Goal: Task Accomplishment & Management: Use online tool/utility

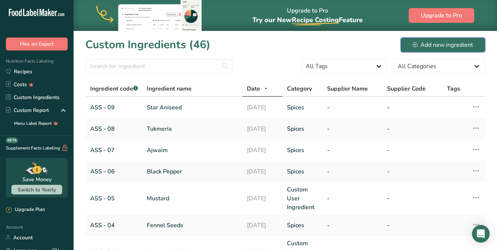
click at [430, 46] on div "Add new ingredient" at bounding box center [443, 45] width 60 height 9
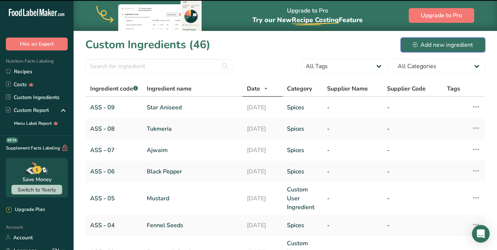
click at [428, 42] on div "Add new ingredient" at bounding box center [443, 45] width 60 height 9
click at [424, 45] on div "Add new ingredient" at bounding box center [443, 45] width 60 height 9
click at [428, 45] on div "Add new ingredient" at bounding box center [443, 45] width 60 height 9
click at [437, 42] on div "Add new ingredient" at bounding box center [443, 45] width 60 height 9
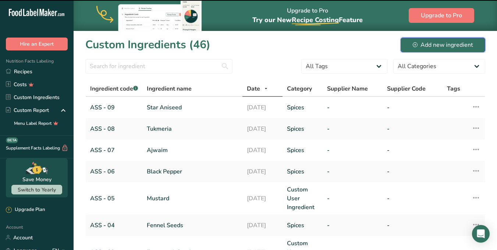
click at [437, 43] on div "Add new ingredient" at bounding box center [443, 45] width 60 height 9
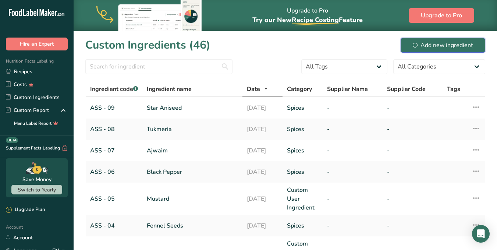
click at [437, 43] on div "Add new ingredient" at bounding box center [443, 45] width 60 height 9
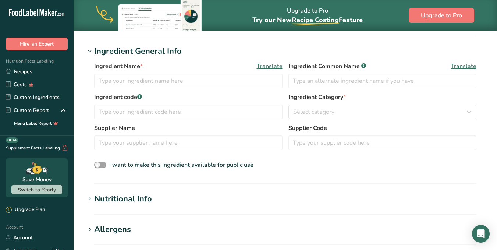
scroll to position [115, 0]
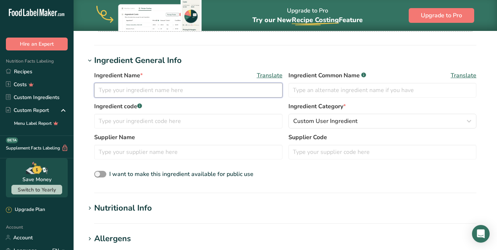
click at [124, 89] on input "text" at bounding box center [188, 90] width 189 height 15
paste input "Bay Leaf"
type input "Bay Leaf"
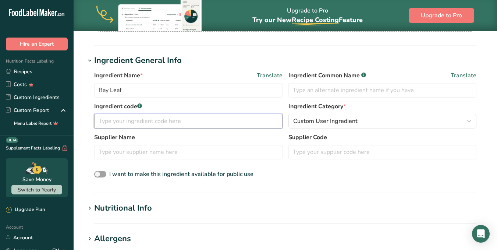
click at [123, 117] on input "text" at bounding box center [188, 121] width 189 height 15
type input "ASS 10"
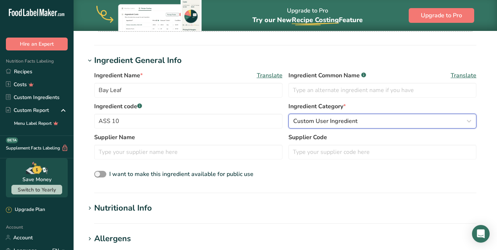
click at [350, 117] on span "Custom User Ingredient" at bounding box center [325, 121] width 64 height 9
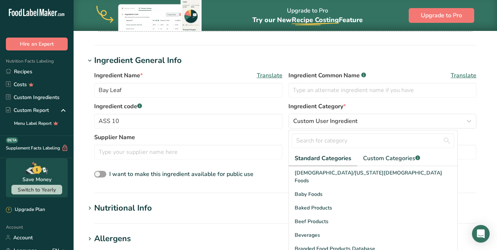
click at [385, 150] on div at bounding box center [373, 140] width 169 height 21
click at [384, 155] on span "Custom Categories .a-a{fill:#347362;}.b-a{fill:#fff;}" at bounding box center [391, 158] width 57 height 9
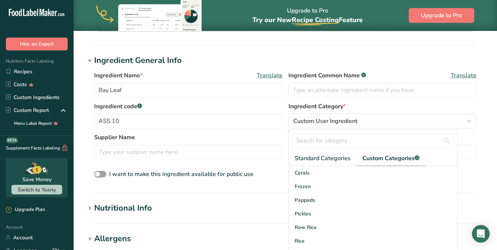
scroll to position [26, 0]
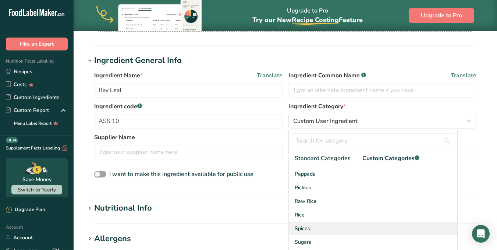
click at [305, 230] on span "Spices" at bounding box center [302, 229] width 15 height 8
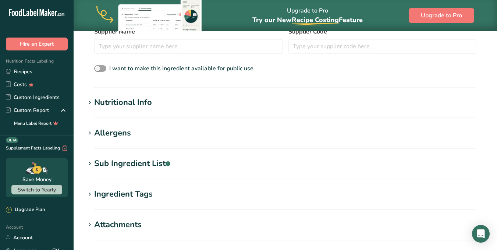
scroll to position [226, 0]
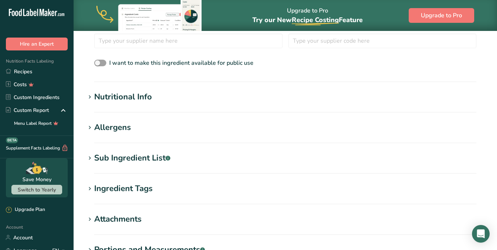
click at [91, 102] on icon at bounding box center [90, 97] width 7 height 10
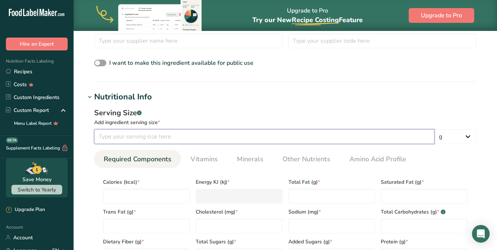
click at [121, 137] on input "number" at bounding box center [264, 136] width 341 height 15
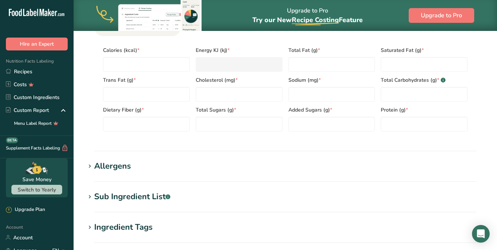
scroll to position [330, 0]
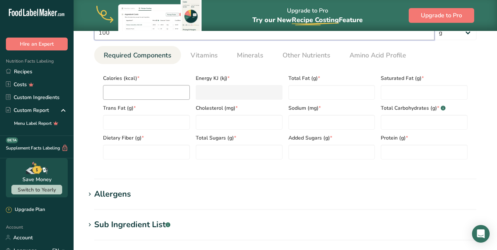
type input "100"
click at [129, 93] on input "number" at bounding box center [146, 92] width 87 height 15
type input "4"
type KJ "16.7"
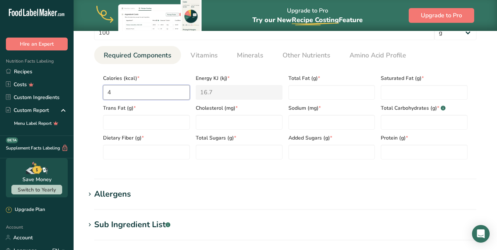
type input "41"
type KJ "171.5"
type input "417"
type KJ "1744.7"
type input "417"
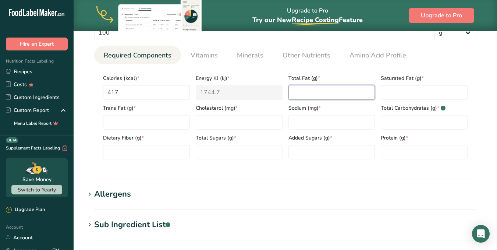
click at [306, 94] on Fat "number" at bounding box center [332, 92] width 87 height 15
type Fat "8.4"
click at [418, 93] on Fat "number" at bounding box center [424, 92] width 87 height 15
type Fat "2.3"
click at [155, 129] on Fat "number" at bounding box center [146, 122] width 87 height 15
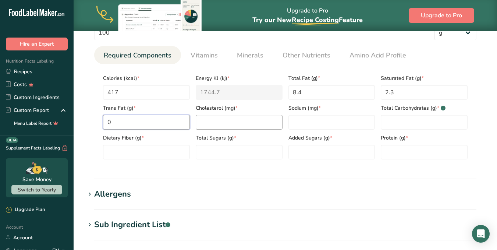
type Fat "0"
click at [229, 126] on input "number" at bounding box center [239, 122] width 87 height 15
type input "0"
click at [343, 123] on input "number" at bounding box center [332, 122] width 87 height 15
type input "23"
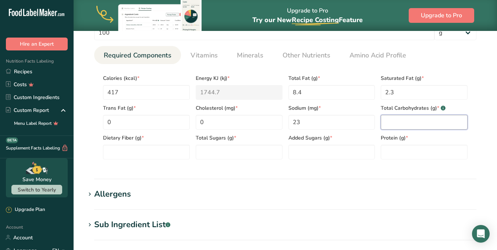
click at [389, 119] on Carbohydrates "number" at bounding box center [424, 122] width 87 height 15
type Carbohydrates "75"
click at [122, 152] on Fiber "number" at bounding box center [146, 152] width 87 height 15
type Fiber "24"
click at [233, 147] on Sugars "number" at bounding box center [239, 152] width 87 height 15
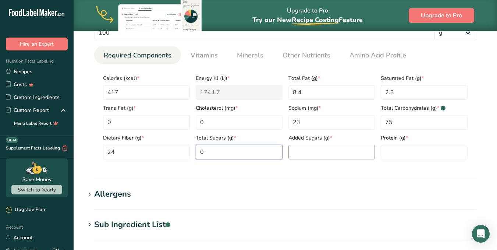
type Sugars "0"
click at [313, 149] on Sugars "number" at bounding box center [332, 152] width 87 height 15
type Sugars "0"
click at [384, 157] on input "number" at bounding box center [424, 152] width 87 height 15
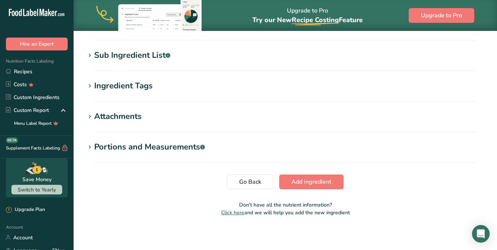
scroll to position [501, 0]
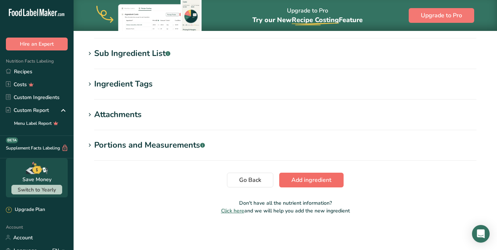
type input "10.4"
click at [297, 182] on span "Add ingredient" at bounding box center [312, 180] width 40 height 9
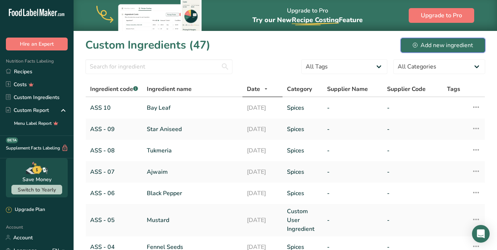
click at [446, 46] on div "Add new ingredient" at bounding box center [443, 45] width 60 height 9
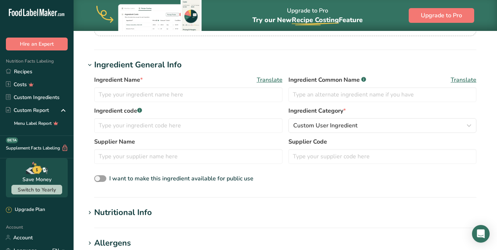
scroll to position [114, 0]
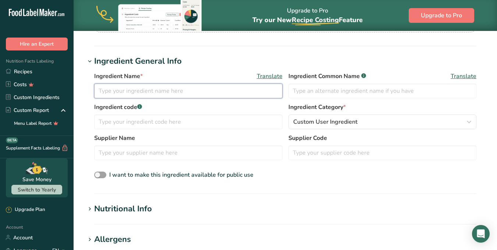
click at [157, 95] on input "text" at bounding box center [188, 91] width 189 height 15
paste input "[PERSON_NAME]"
type input "[PERSON_NAME]"
click at [136, 124] on input "text" at bounding box center [188, 122] width 189 height 15
type input "ASS - 11"
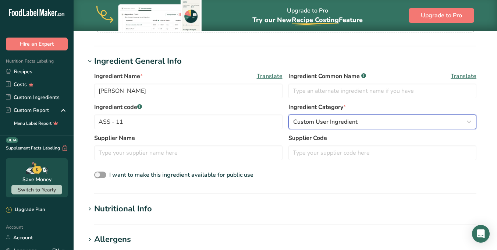
click at [324, 119] on span "Custom User Ingredient" at bounding box center [325, 121] width 64 height 9
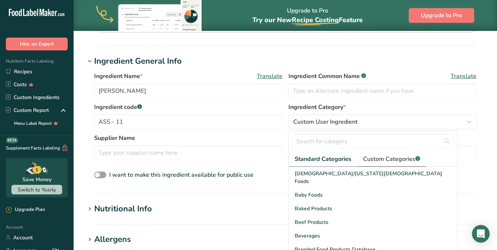
click at [376, 153] on link "Custom Categories .a-a{fill:#347362;}.b-a{fill:#fff;}" at bounding box center [392, 159] width 69 height 15
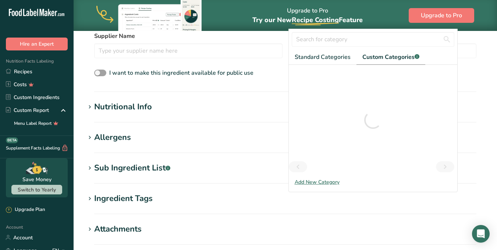
scroll to position [217, 0]
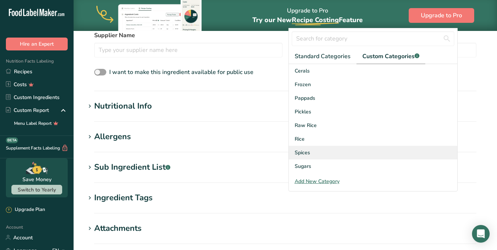
click at [310, 151] on div "Spices" at bounding box center [373, 153] width 169 height 14
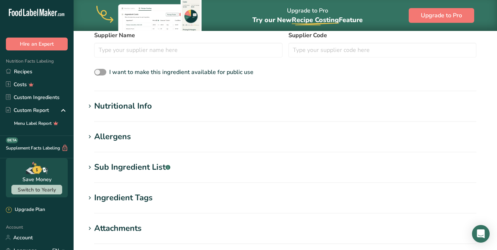
click at [93, 108] on span at bounding box center [89, 106] width 9 height 9
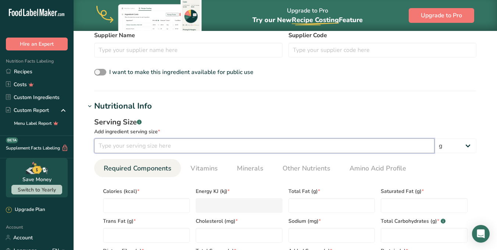
click at [113, 147] on input "number" at bounding box center [264, 145] width 341 height 15
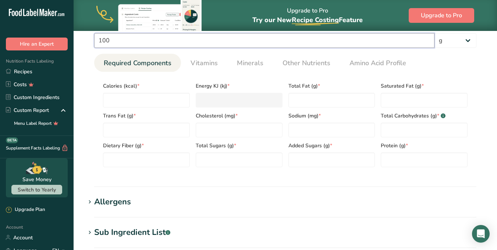
scroll to position [323, 0]
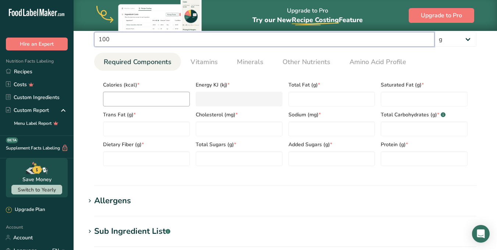
type input "100"
click at [164, 101] on input "number" at bounding box center [146, 99] width 87 height 15
type input "3"
type KJ "12.6"
type input "38"
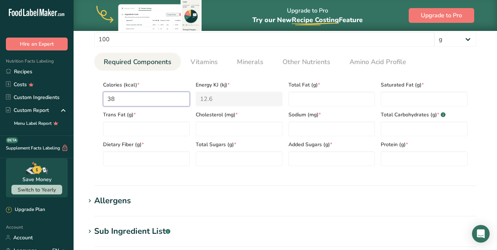
type KJ "159"
type input "382"
type KJ "1598.3"
type input "382"
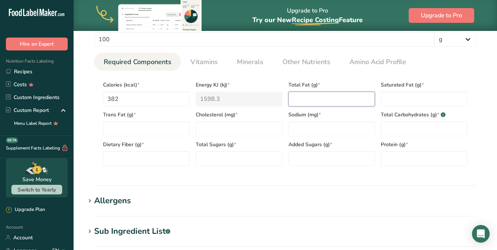
click at [315, 100] on Fat "number" at bounding box center [332, 99] width 87 height 15
type Fat "16.6"
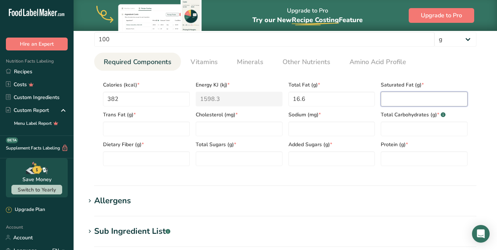
click at [414, 99] on Fat "number" at bounding box center [424, 99] width 87 height 15
type Fat "1.5"
click at [141, 128] on Fat "number" at bounding box center [146, 129] width 87 height 15
type Fat "0"
click at [213, 123] on input "number" at bounding box center [239, 129] width 87 height 15
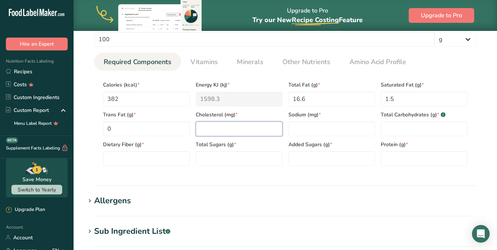
click at [213, 123] on input "number" at bounding box center [239, 129] width 87 height 15
type input "0"
click at [317, 131] on input "number" at bounding box center [332, 129] width 87 height 15
type input "125"
click at [422, 129] on Carbohydrates "number" at bounding box center [424, 129] width 87 height 15
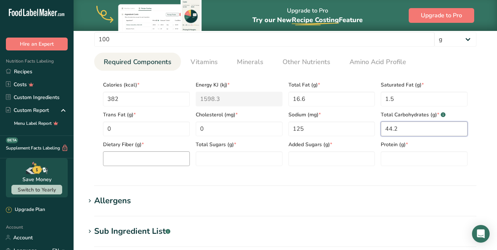
type Carbohydrates "44.2"
click at [154, 164] on Fiber "number" at bounding box center [146, 158] width 87 height 15
type Fiber "30.4"
click at [222, 157] on Sugars "number" at bounding box center [239, 158] width 87 height 15
type Sugars "1.3"
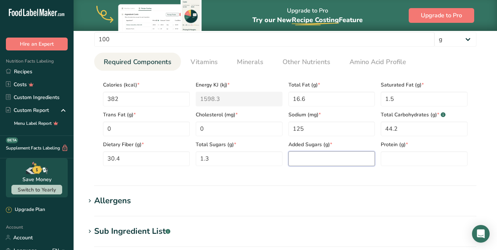
click at [340, 162] on Sugars "number" at bounding box center [332, 158] width 87 height 15
type Sugars "0"
click at [385, 158] on input "number" at bounding box center [424, 158] width 87 height 15
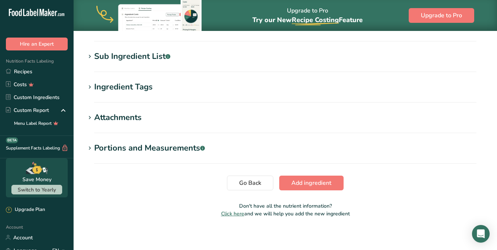
scroll to position [501, 0]
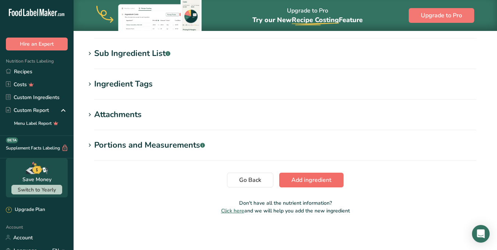
type input "13.9"
click at [306, 180] on span "Add ingredient" at bounding box center [312, 180] width 40 height 9
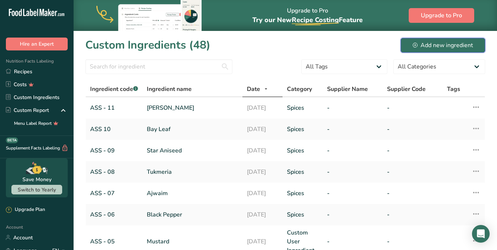
click at [419, 52] on button "Add new ingredient" at bounding box center [443, 45] width 85 height 15
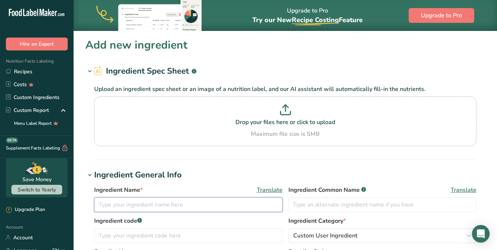
click at [154, 204] on input "text" at bounding box center [188, 204] width 189 height 15
paste input "Cloves"
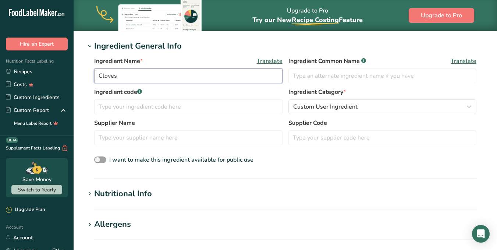
scroll to position [130, 0]
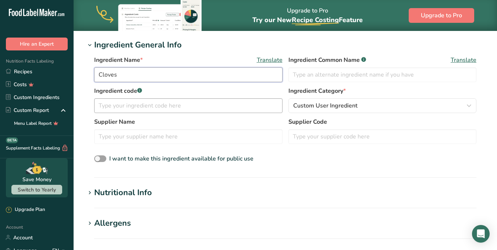
type input "Cloves"
click at [184, 106] on input "text" at bounding box center [188, 105] width 189 height 15
type input "ASS-12"
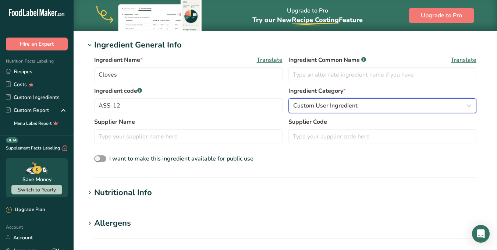
click at [321, 104] on span "Custom User Ingredient" at bounding box center [325, 105] width 64 height 9
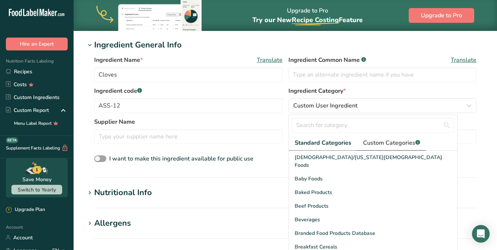
click at [375, 145] on span "Custom Categories .a-a{fill:#347362;}.b-a{fill:#fff;}" at bounding box center [391, 142] width 57 height 9
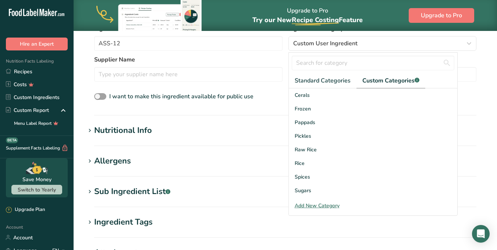
scroll to position [194, 0]
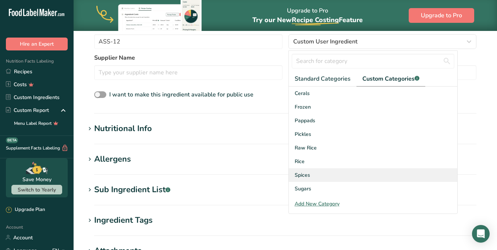
click at [306, 175] on span "Spices" at bounding box center [302, 175] width 15 height 8
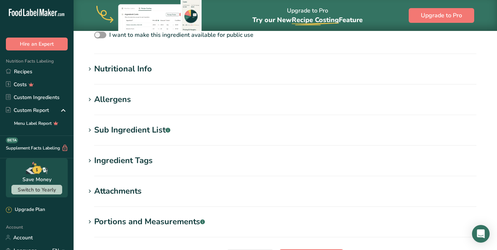
scroll to position [253, 0]
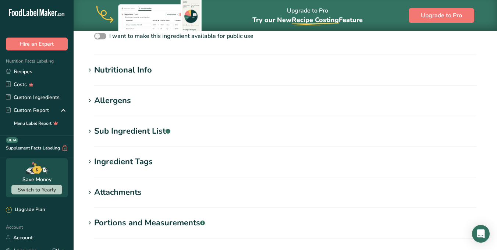
click at [131, 69] on div "Nutritional Info" at bounding box center [123, 70] width 58 height 12
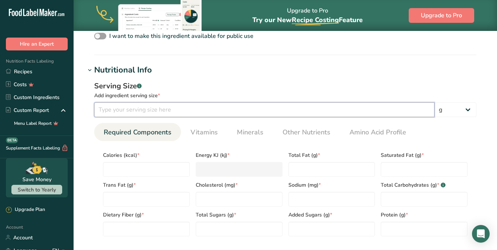
click at [129, 110] on input "number" at bounding box center [264, 109] width 341 height 15
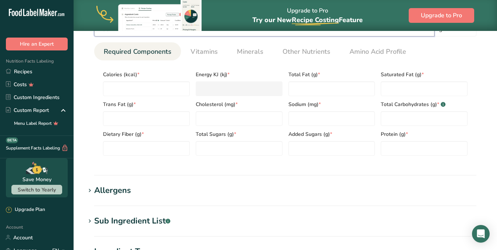
scroll to position [339, 0]
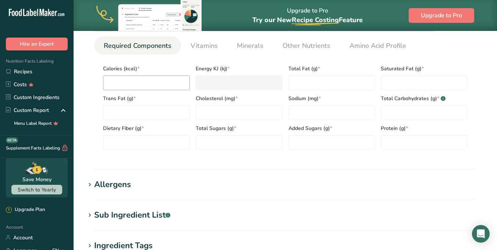
type input "100"
click at [140, 79] on input "number" at bounding box center [146, 82] width 87 height 15
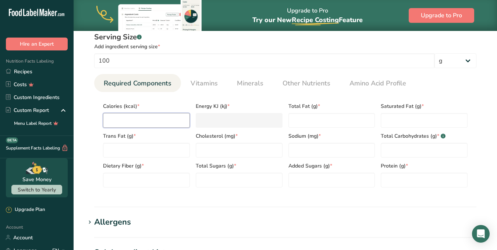
scroll to position [303, 0]
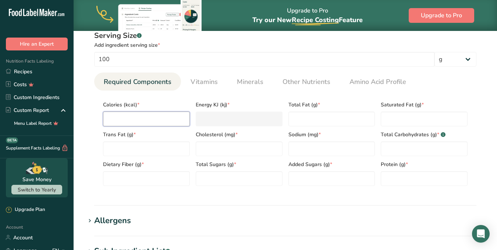
type input "4"
type KJ "16.7"
type input "40"
type KJ "167.4"
type input "403"
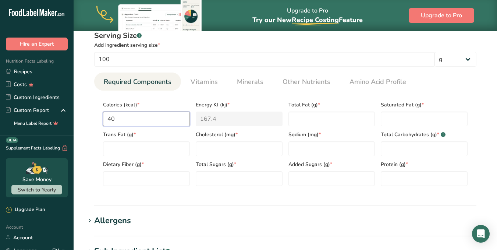
type KJ "1686.2"
type input "403"
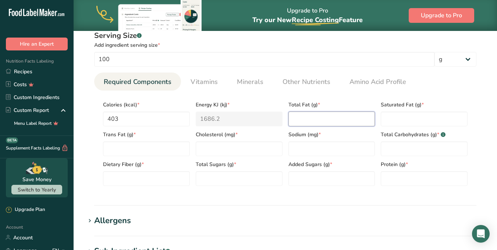
click at [307, 116] on Fat "number" at bounding box center [332, 119] width 87 height 15
type Fat "13"
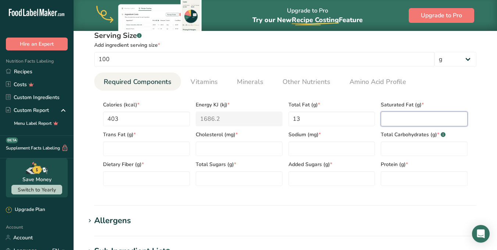
click at [389, 123] on Fat "number" at bounding box center [424, 119] width 87 height 15
type Fat "3.9"
click at [159, 151] on Fat "number" at bounding box center [146, 148] width 87 height 15
type Fat "0"
click at [240, 151] on input "number" at bounding box center [239, 148] width 87 height 15
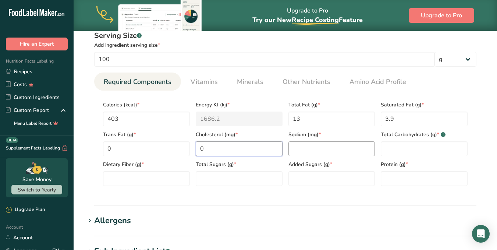
type input "0"
click at [332, 154] on input "number" at bounding box center [332, 148] width 87 height 15
type input "277"
click at [416, 144] on Carbohydrates "number" at bounding box center [424, 148] width 87 height 15
type Carbohydrates "65.5"
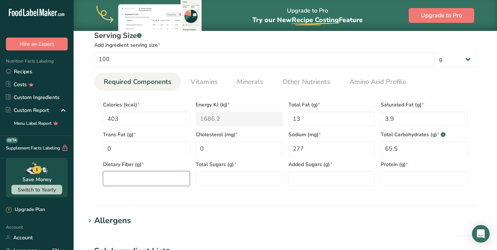
click at [138, 179] on Fiber "number" at bounding box center [146, 178] width 87 height 15
type Fiber "33.9"
click at [221, 177] on Sugars "number" at bounding box center [239, 178] width 87 height 15
type Sugars "2.4"
click at [300, 177] on Sugars "number" at bounding box center [332, 178] width 87 height 15
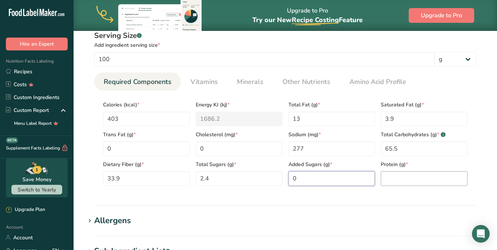
type Sugars "0"
click at [422, 181] on input "number" at bounding box center [424, 178] width 87 height 15
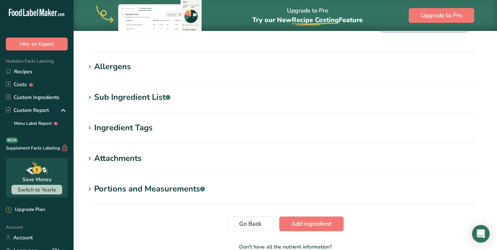
scroll to position [472, 0]
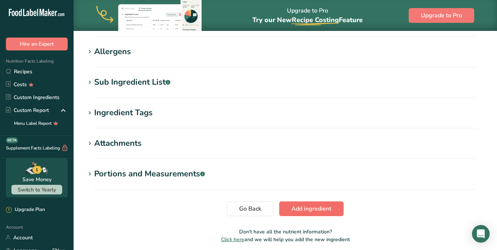
type input "6"
click at [302, 212] on span "Add ingredient" at bounding box center [312, 208] width 40 height 9
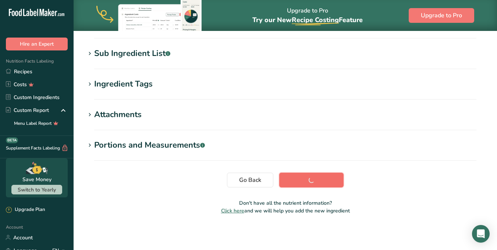
scroll to position [140, 0]
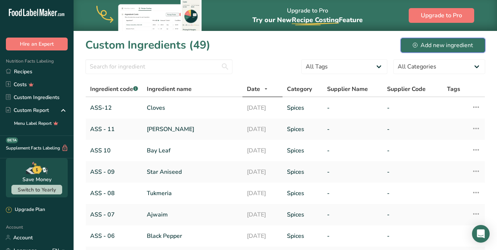
click at [459, 46] on div "Add new ingredient" at bounding box center [443, 45] width 60 height 9
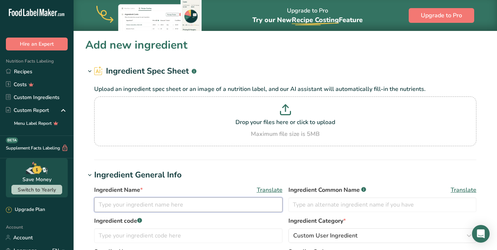
click at [126, 207] on input "text" at bounding box center [188, 204] width 189 height 15
paste input "Cinnamon Stick"
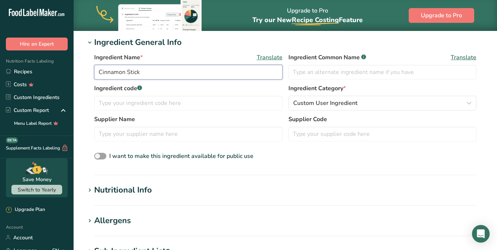
scroll to position [140, 0]
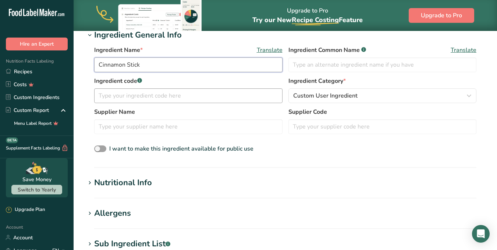
type input "Cinnamon Stick"
click at [179, 101] on input "text" at bounding box center [188, 95] width 189 height 15
type input "ASS-13"
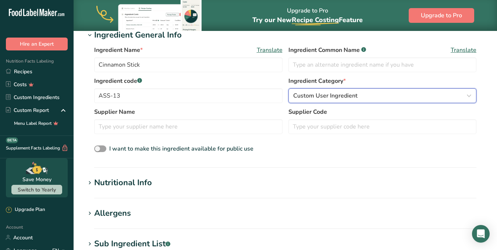
click at [337, 92] on span "Custom User Ingredient" at bounding box center [325, 95] width 64 height 9
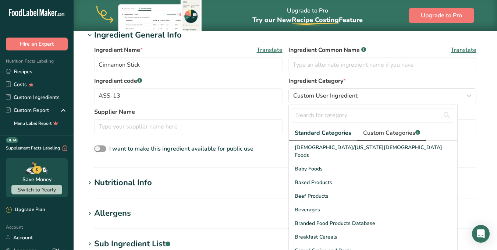
click at [391, 137] on span "Custom Categories .a-a{fill:#347362;}.b-a{fill:#fff;}" at bounding box center [391, 133] width 57 height 9
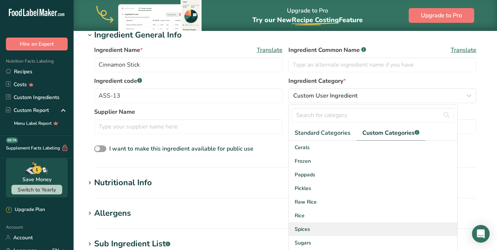
click at [324, 230] on div "Spices" at bounding box center [373, 229] width 169 height 14
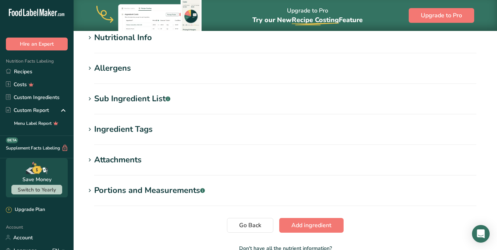
scroll to position [264, 0]
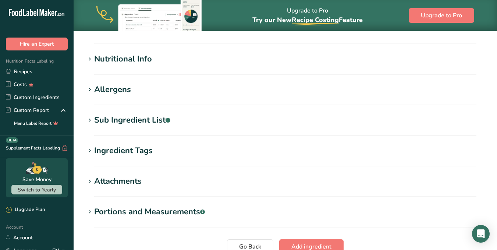
click at [141, 56] on div "Nutritional Info" at bounding box center [123, 59] width 58 height 12
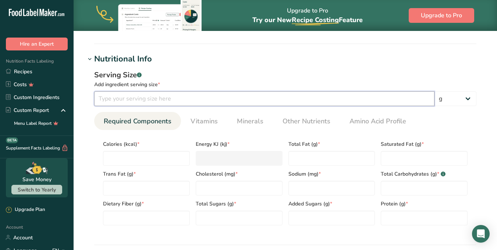
click at [139, 97] on input "number" at bounding box center [264, 98] width 341 height 15
type input "100"
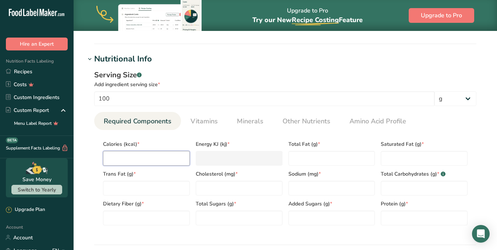
click at [141, 158] on input "number" at bounding box center [146, 158] width 87 height 15
type input "3"
type KJ "12.6"
type input "35"
type KJ "146.4"
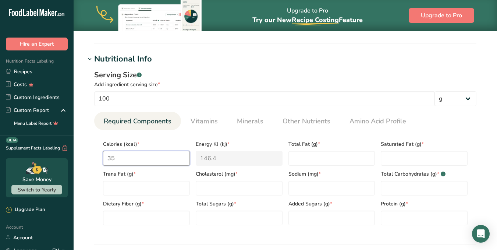
type input "350"
type KJ "1464.4"
type input "350"
click at [319, 165] on Fat "number" at bounding box center [332, 158] width 87 height 15
type Fat "1.2"
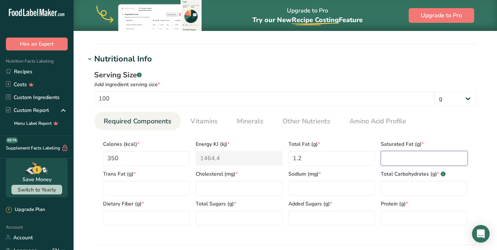
click at [418, 152] on Fat "number" at bounding box center [424, 158] width 87 height 15
type Fat "0.3"
click at [126, 187] on Fat "number" at bounding box center [146, 188] width 87 height 15
type Fat "0"
click at [205, 191] on input "number" at bounding box center [239, 188] width 87 height 15
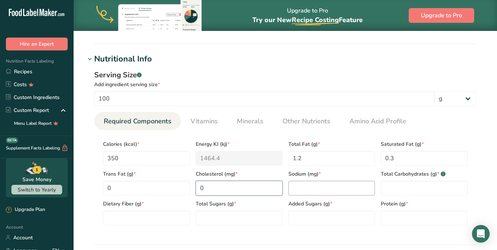
type input "0"
click at [303, 186] on input "number" at bounding box center [332, 188] width 87 height 15
type input "10"
drag, startPoint x: 426, startPoint y: 178, endPoint x: 420, endPoint y: 183, distance: 7.1
click at [420, 183] on div "Total Carbohydrates (g) * .a-a{fill:#347362;}.b-a{fill:#fff;}" at bounding box center [424, 181] width 93 height 30
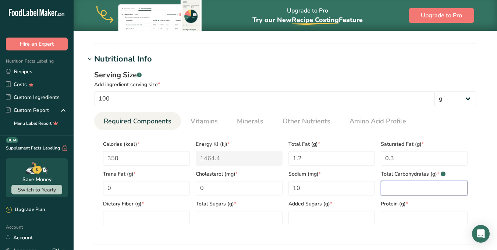
click at [420, 183] on Carbohydrates "number" at bounding box center [424, 188] width 87 height 15
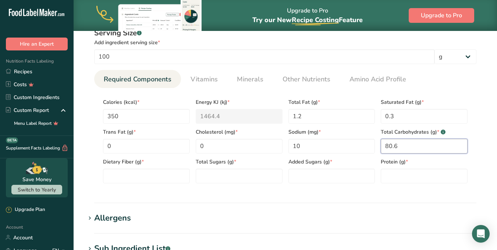
scroll to position [315, 0]
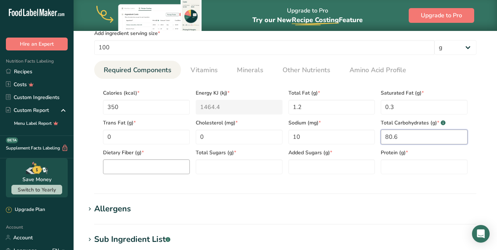
type Carbohydrates "80.6"
click at [129, 164] on Fiber "number" at bounding box center [146, 166] width 87 height 15
type Fiber "53.1"
click at [228, 166] on Sugars "number" at bounding box center [239, 166] width 87 height 15
type Sugars "2.2"
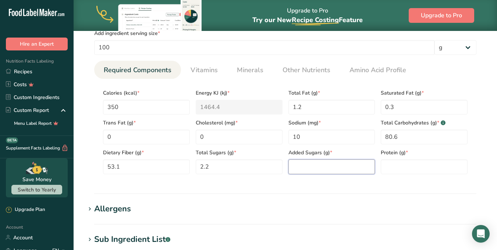
click at [312, 165] on Sugars "number" at bounding box center [332, 166] width 87 height 15
type Sugars "0"
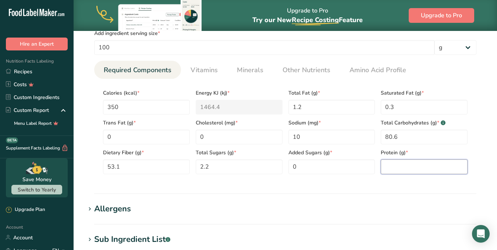
click at [408, 162] on input "number" at bounding box center [424, 166] width 87 height 15
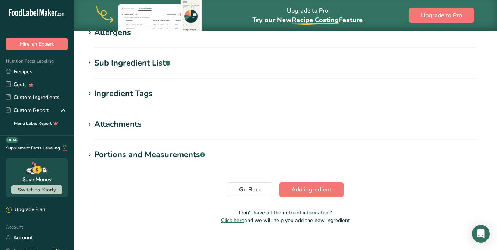
scroll to position [501, 0]
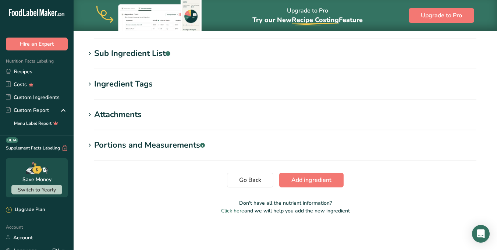
type input "4"
click at [304, 179] on span "Add ingredient" at bounding box center [312, 180] width 40 height 9
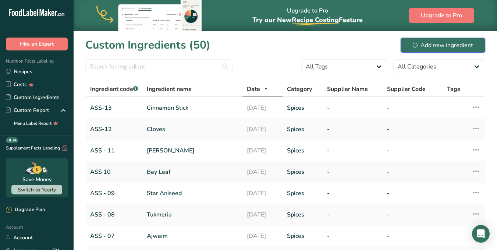
click at [419, 46] on div "Add new ingredient" at bounding box center [443, 45] width 60 height 9
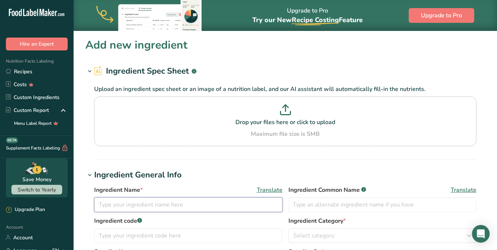
click at [185, 207] on input "text" at bounding box center [188, 204] width 189 height 15
paste input "Black Kokkam"
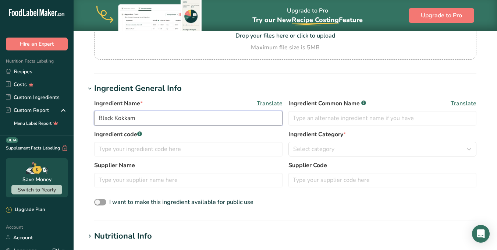
scroll to position [102, 0]
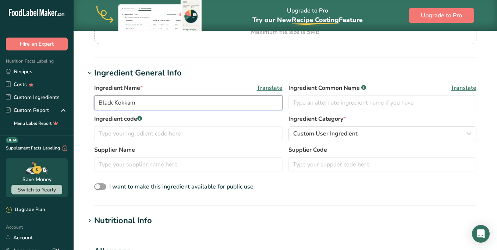
type input "Black Kokkam"
click at [124, 161] on input "text" at bounding box center [188, 164] width 189 height 15
click at [121, 135] on input "text" at bounding box center [188, 133] width 189 height 15
type input "ASS-14"
click at [367, 142] on div "Ingredient code .a-a{fill:#347362;}.b-a{fill:#fff;} ASS-14 Ingredient Category …" at bounding box center [285, 130] width 383 height 31
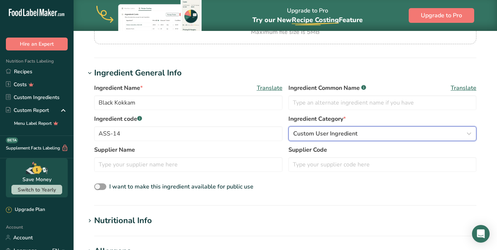
click at [360, 140] on button "Custom User Ingredient" at bounding box center [383, 133] width 189 height 15
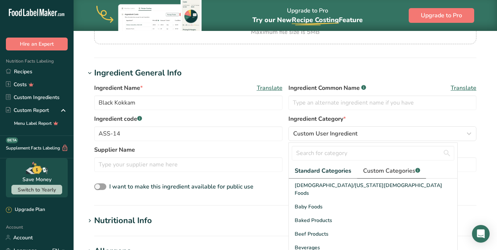
click at [383, 165] on link "Custom Categories .a-a{fill:#347362;}.b-a{fill:#fff;}" at bounding box center [392, 171] width 69 height 15
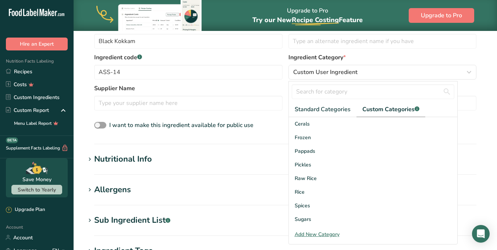
scroll to position [164, 0]
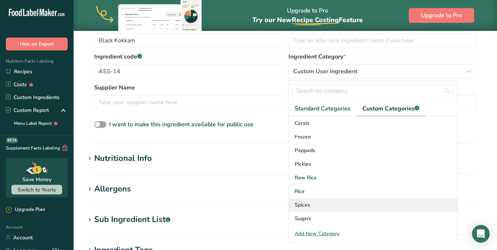
click at [312, 205] on div "Spices" at bounding box center [373, 205] width 169 height 14
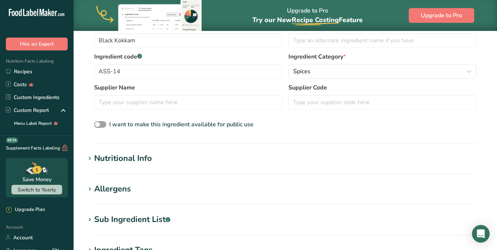
click at [91, 160] on icon at bounding box center [90, 159] width 7 height 10
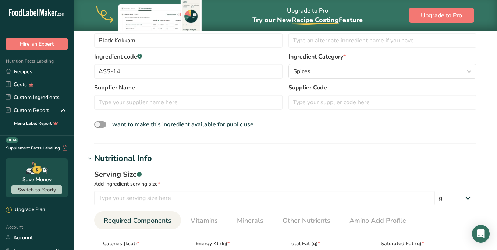
click at [124, 207] on div "Serving Size .a-a{fill:#347362;}.b-a{fill:#fff;} Add ingredient serving size * …" at bounding box center [285, 250] width 400 height 170
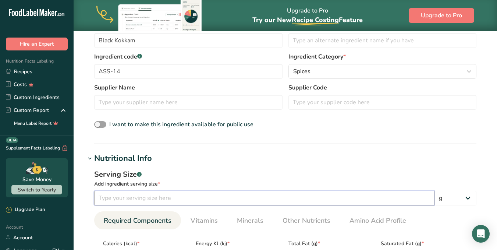
click at [120, 200] on input "number" at bounding box center [264, 198] width 341 height 15
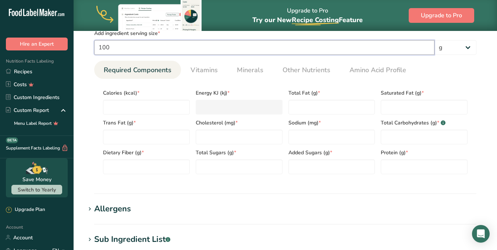
scroll to position [313, 0]
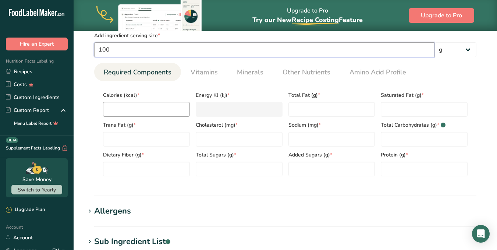
type input "100"
click at [120, 108] on input "number" at bounding box center [146, 109] width 87 height 15
type input "2"
type KJ "8.4"
type input "22"
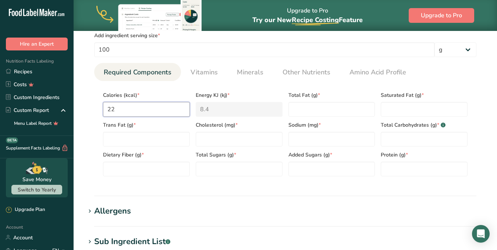
type KJ "92"
type input "222"
type KJ "928.8"
type input "222"
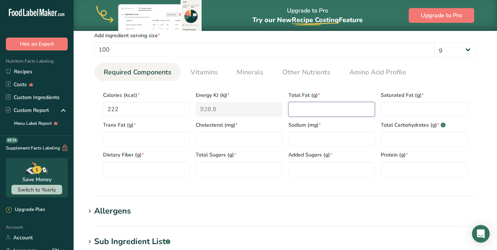
click at [301, 109] on Fat "number" at bounding box center [332, 109] width 87 height 15
type Fat "9.3"
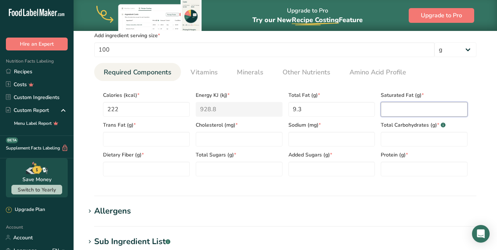
click at [411, 113] on Fat "number" at bounding box center [424, 109] width 87 height 15
type Fat "0"
click at [130, 146] on Fat "number" at bounding box center [146, 139] width 87 height 15
type Fat "0"
click at [231, 138] on input "number" at bounding box center [239, 139] width 87 height 15
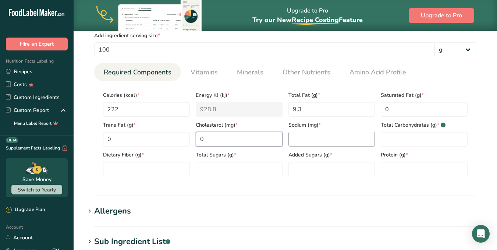
type input "0"
click at [341, 137] on input "number" at bounding box center [332, 139] width 87 height 15
type input "1.6"
click at [423, 136] on Carbohydrates "number" at bounding box center [424, 139] width 87 height 15
type Carbohydrates "30"
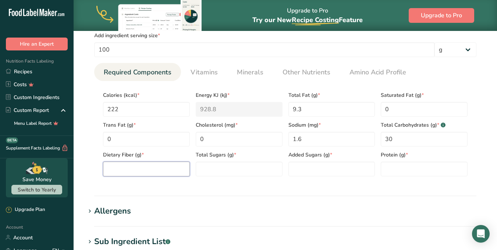
click at [126, 169] on Fiber "number" at bounding box center [146, 169] width 87 height 15
type Fiber "14.3"
click at [228, 171] on Sugars "number" at bounding box center [239, 169] width 87 height 15
type Sugars "3.5"
click at [342, 176] on Sugars "number" at bounding box center [332, 169] width 87 height 15
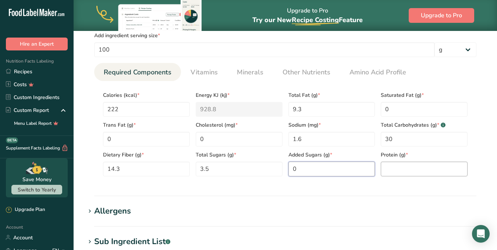
type Sugars "0"
click at [402, 173] on input "number" at bounding box center [424, 169] width 87 height 15
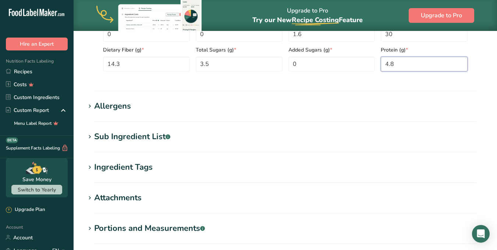
scroll to position [501, 0]
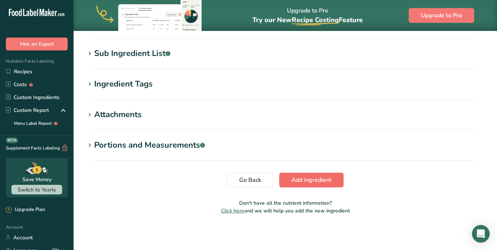
type input "4.8"
click at [332, 182] on button "Add ingredient" at bounding box center [311, 180] width 64 height 15
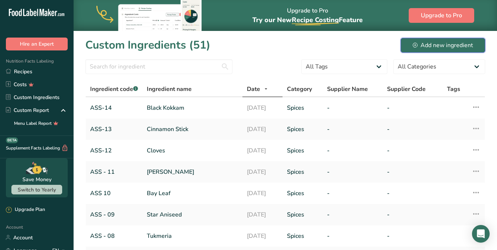
click at [432, 38] on button "Add new ingredient" at bounding box center [443, 45] width 85 height 15
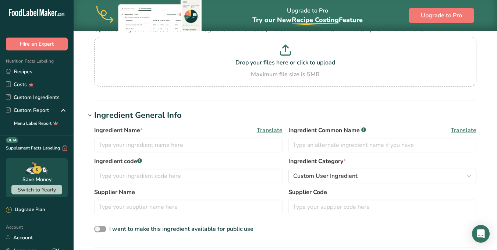
scroll to position [64, 0]
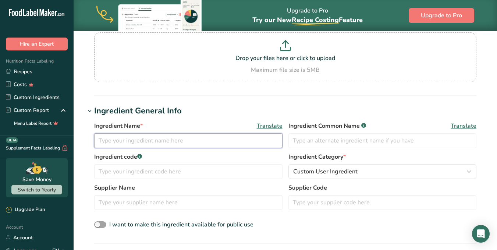
click at [152, 143] on input "text" at bounding box center [188, 140] width 189 height 15
paste input "Kalpasi"
type input "Kalpasi"
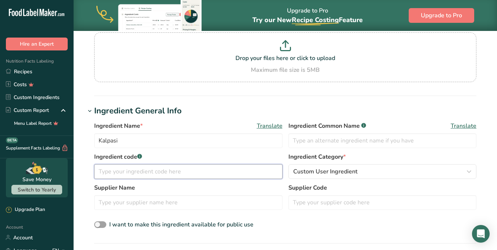
click at [149, 174] on input "text" at bounding box center [188, 171] width 189 height 15
type input "ASS-16"
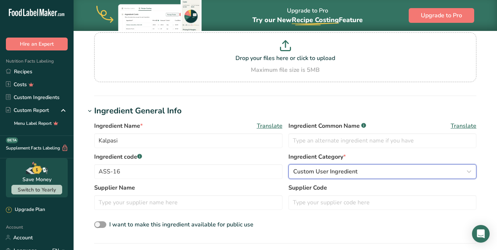
click at [322, 175] on span "Custom User Ingredient" at bounding box center [325, 171] width 64 height 9
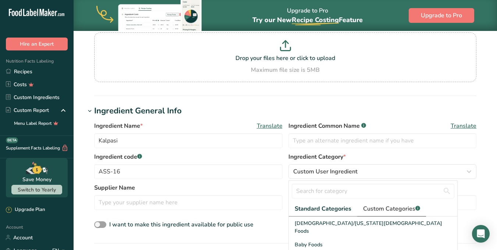
click at [392, 207] on span "Custom Categories .a-a{fill:#347362;}.b-a{fill:#fff;}" at bounding box center [391, 208] width 57 height 9
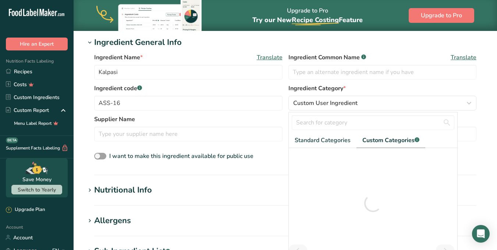
scroll to position [141, 0]
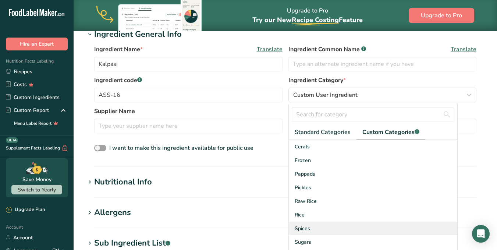
click at [311, 234] on div "Spices" at bounding box center [373, 229] width 169 height 14
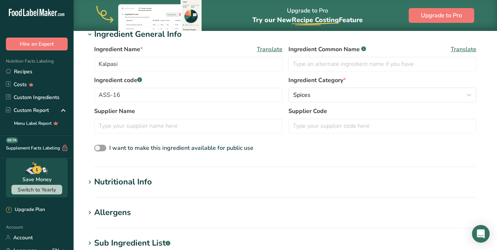
scroll to position [191, 0]
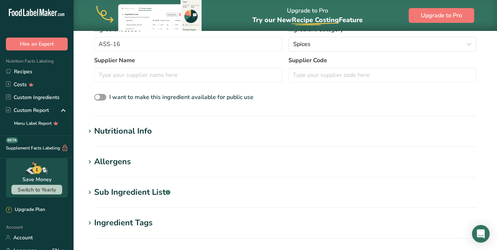
click at [169, 140] on section "Nutritional Info Serving Size .a-a{fill:#347362;}.b-a{fill:#fff;} Add ingredien…" at bounding box center [285, 136] width 400 height 22
click at [105, 137] on div "Nutritional Info" at bounding box center [123, 131] width 58 height 12
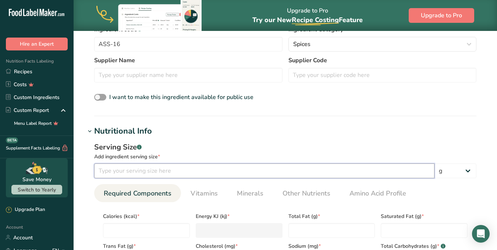
click at [126, 175] on input "number" at bounding box center [264, 171] width 341 height 15
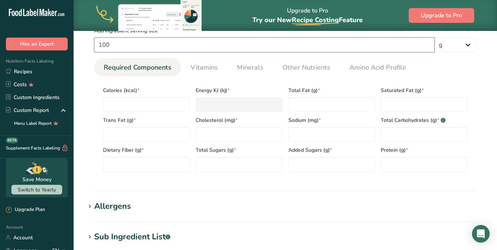
scroll to position [315, 0]
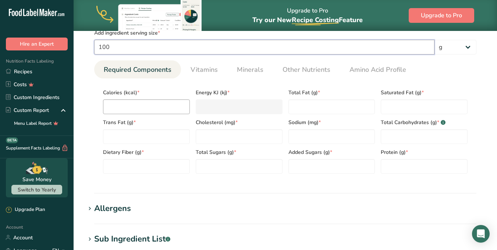
type input "100"
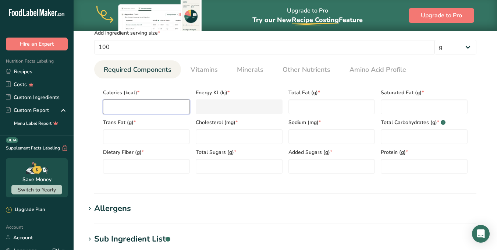
click at [143, 107] on input "number" at bounding box center [146, 106] width 87 height 15
type input "4"
type KJ "16.7"
type input "41"
type KJ "171.5"
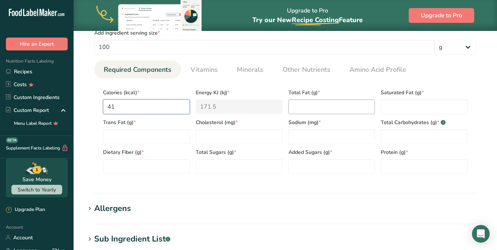
type input "41"
click at [306, 102] on Fat "number" at bounding box center [332, 106] width 87 height 15
type Fat "1"
click at [383, 109] on Fat "number" at bounding box center [424, 106] width 87 height 15
type Fat "0"
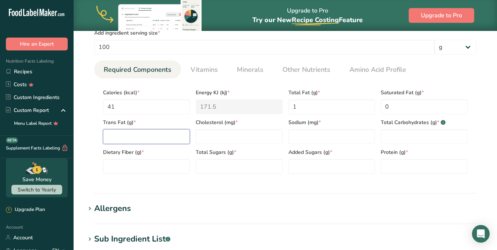
click at [127, 142] on Fat "number" at bounding box center [146, 136] width 87 height 15
type Fat "0"
click at [236, 138] on input "number" at bounding box center [239, 136] width 87 height 15
type input "0"
click at [335, 135] on input "number" at bounding box center [332, 136] width 87 height 15
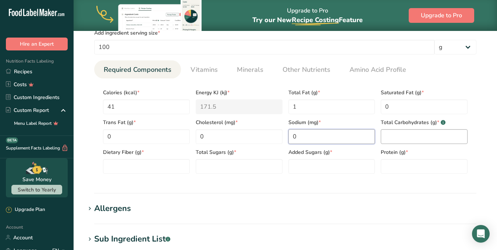
type input "0"
click at [402, 135] on Carbohydrates "number" at bounding box center [424, 136] width 87 height 15
type Carbohydrates "5"
click at [123, 168] on Fiber "number" at bounding box center [146, 166] width 87 height 15
type Fiber "1.8"
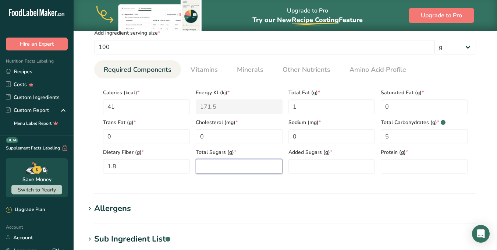
click at [217, 170] on Sugars "number" at bounding box center [239, 166] width 87 height 15
type Sugars "0"
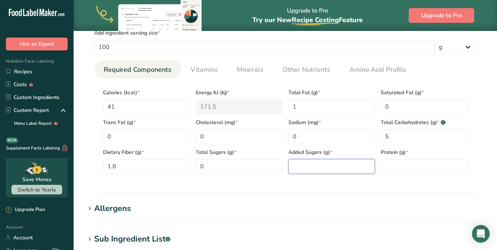
click at [327, 165] on Sugars "number" at bounding box center [332, 166] width 87 height 15
type Sugars "0"
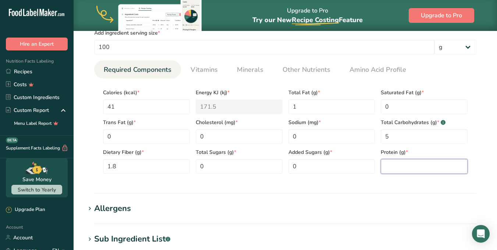
click at [410, 165] on input "number" at bounding box center [424, 166] width 87 height 15
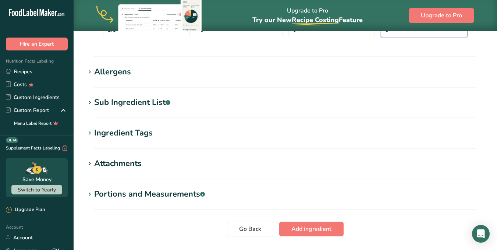
scroll to position [467, 0]
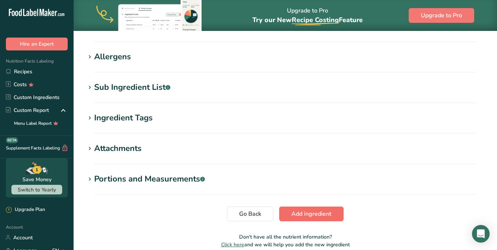
type input "3"
click at [338, 217] on button "Add ingredient" at bounding box center [311, 214] width 64 height 15
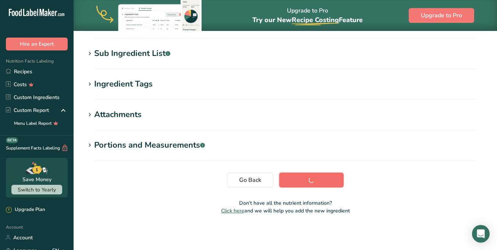
scroll to position [140, 0]
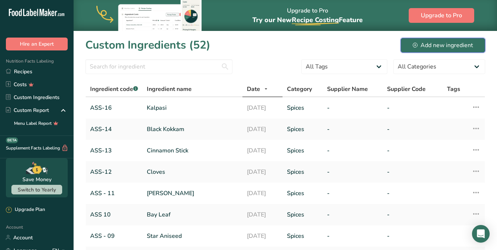
click at [419, 49] on div "Add new ingredient" at bounding box center [443, 45] width 60 height 9
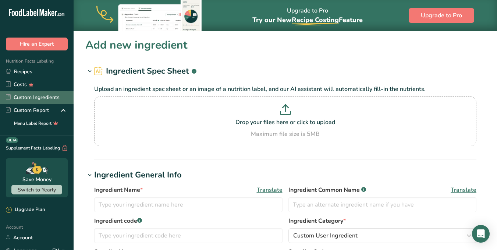
click at [36, 96] on link "Custom Ingredients" at bounding box center [37, 97] width 74 height 13
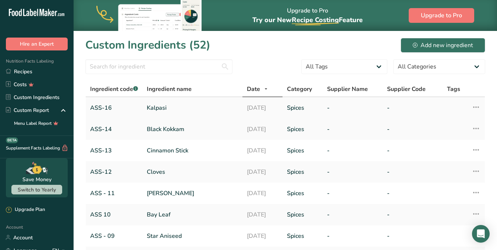
click at [104, 112] on link "ASS-16" at bounding box center [114, 107] width 48 height 9
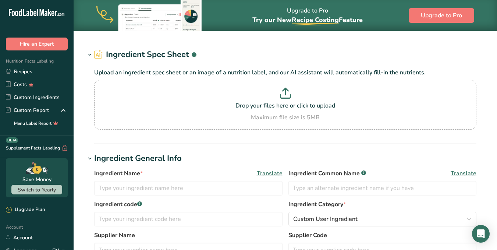
type input "Kalpasi"
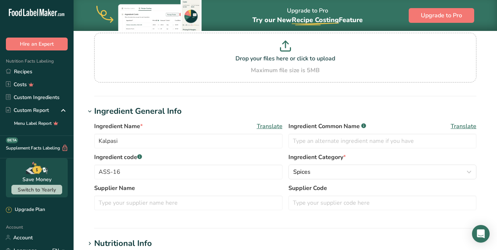
scroll to position [64, 0]
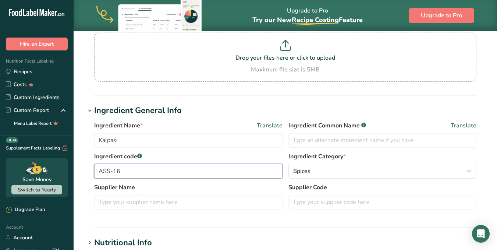
click at [153, 170] on input "ASS-16" at bounding box center [188, 171] width 189 height 15
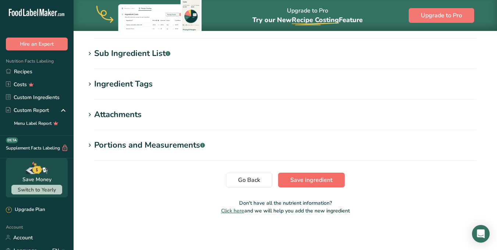
type input "ASS-15"
click at [298, 177] on span "Save ingredient" at bounding box center [312, 180] width 42 height 9
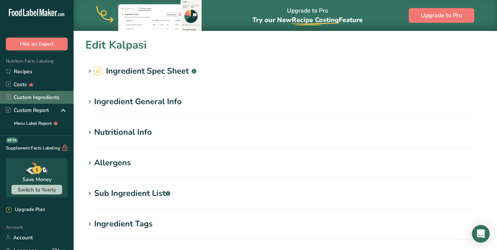
click at [47, 95] on link "Custom Ingredients" at bounding box center [37, 97] width 74 height 13
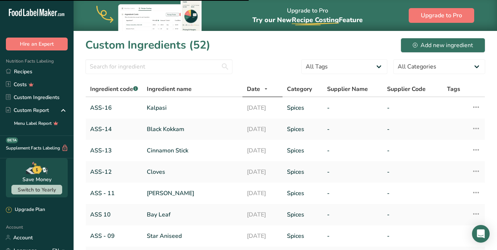
click at [102, 107] on link "ASS-16" at bounding box center [114, 107] width 48 height 9
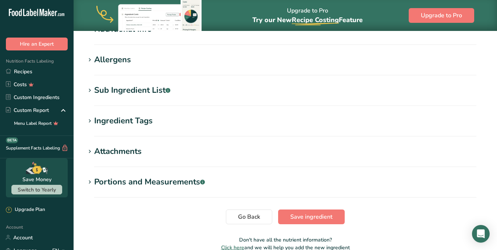
scroll to position [315, 0]
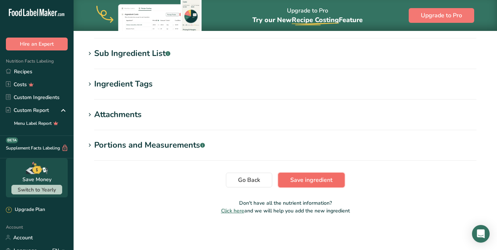
click at [329, 176] on span "Save ingredient" at bounding box center [312, 180] width 42 height 9
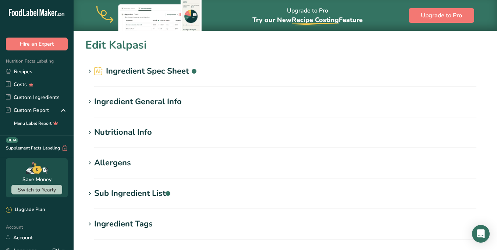
scroll to position [140, 0]
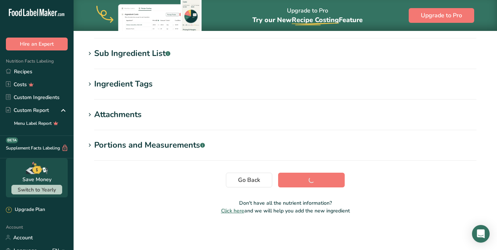
click at [430, 174] on section "Go Back Save ingredient" at bounding box center [285, 180] width 400 height 15
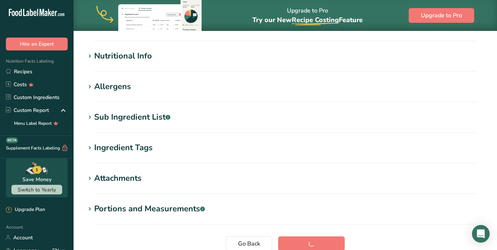
scroll to position [0, 0]
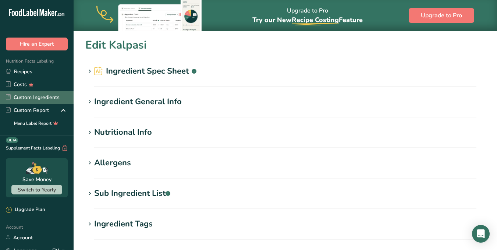
click at [24, 95] on link "Custom Ingredients" at bounding box center [37, 97] width 74 height 13
